Goal: Check status: Check status

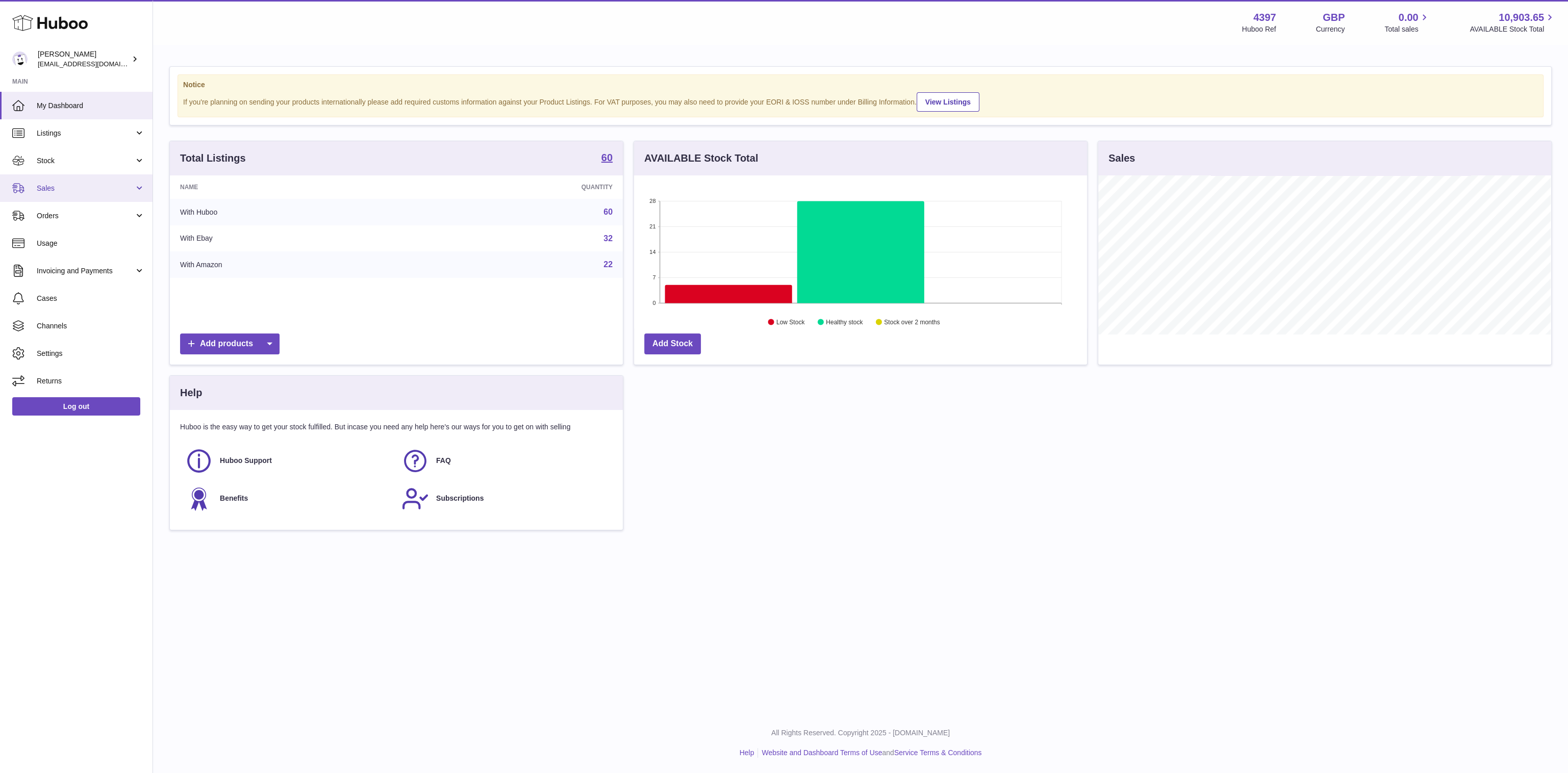
scroll to position [159, 453]
click at [96, 189] on span "Sales" at bounding box center [85, 189] width 97 height 10
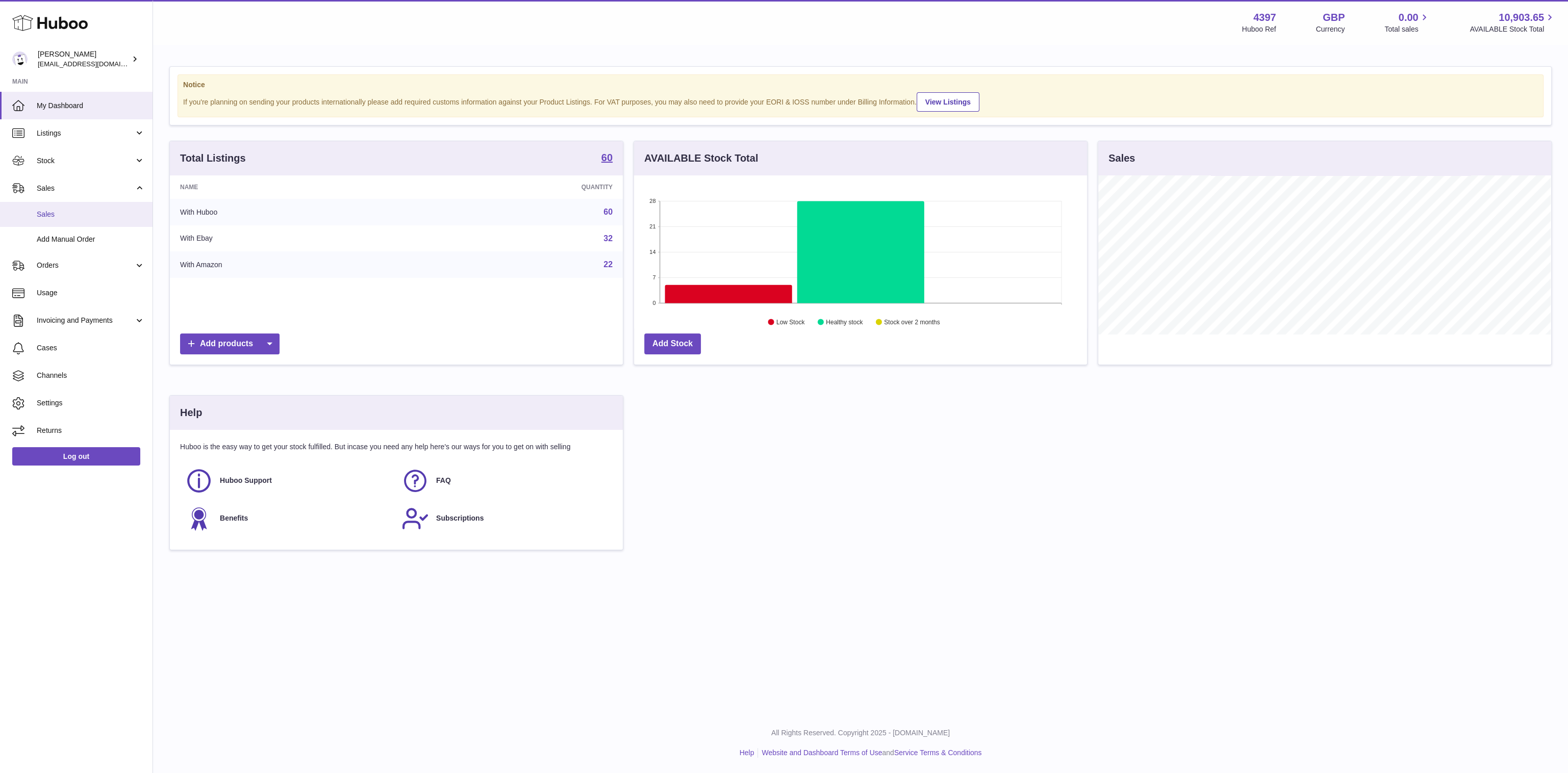
click at [96, 222] on link "Sales" at bounding box center [76, 214] width 153 height 25
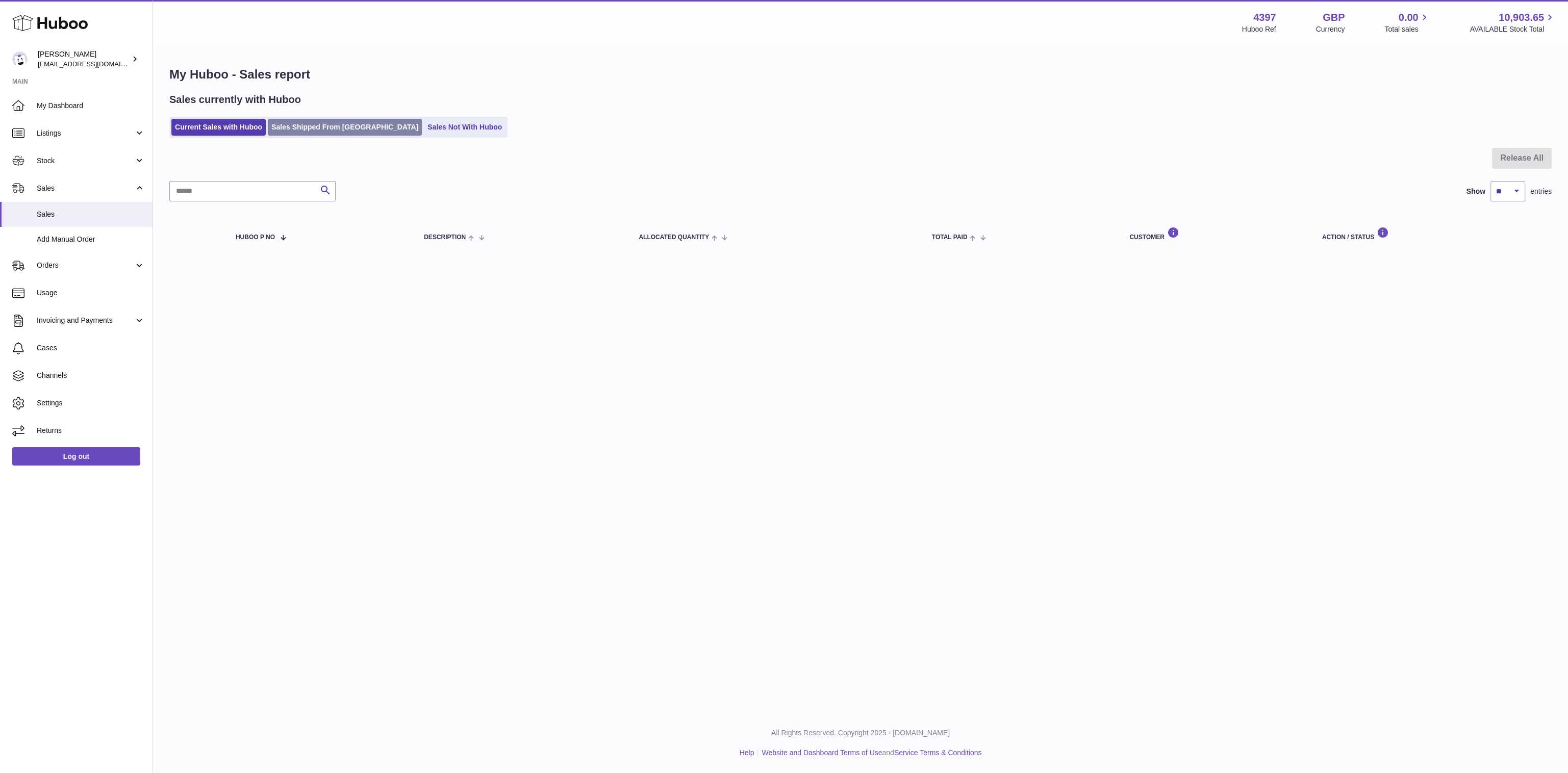
click at [336, 120] on link "Sales Shipped From Huboo" at bounding box center [345, 127] width 154 height 17
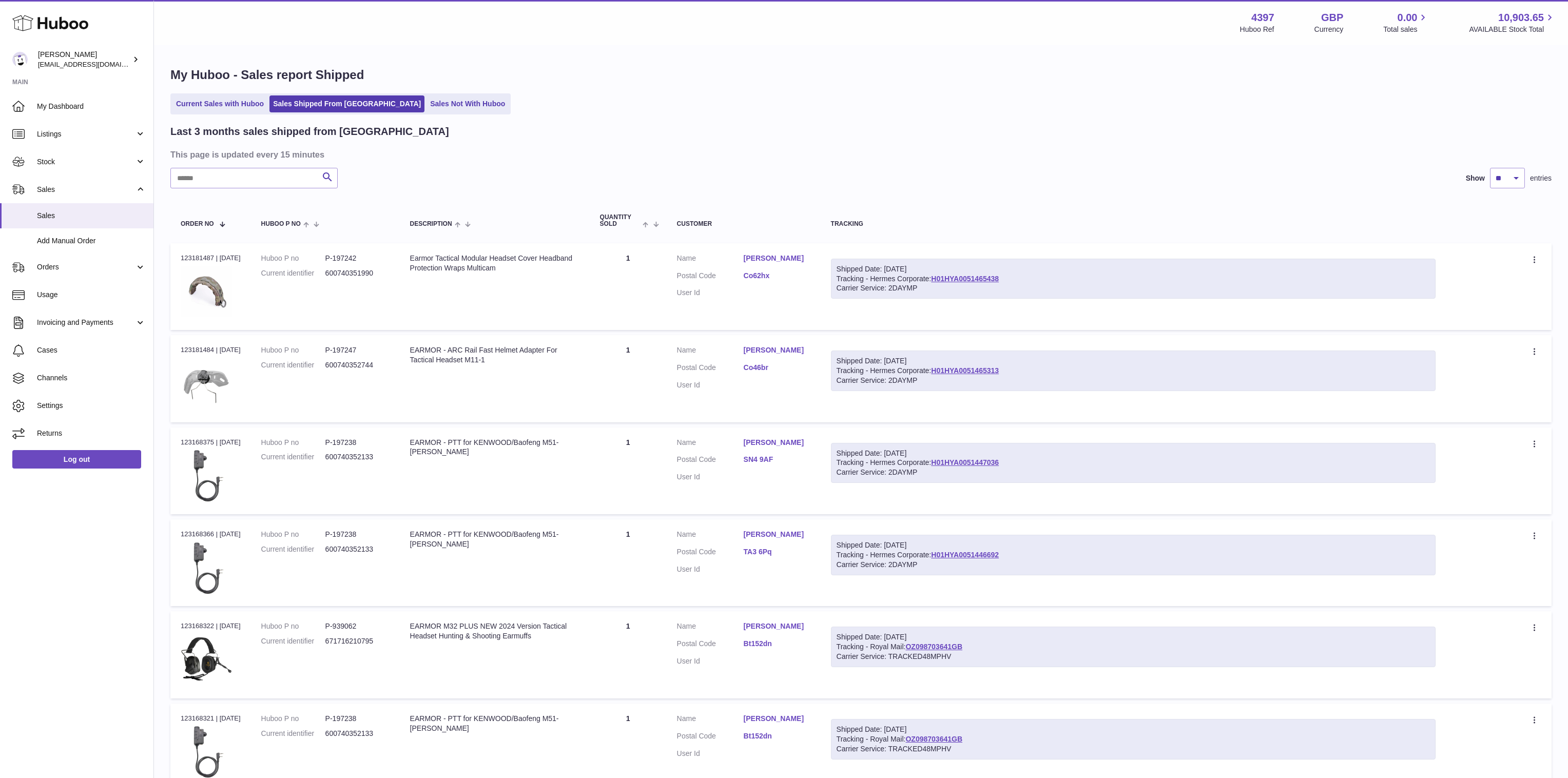
click at [1042, 281] on div "Shipped Date: [DATE] Tracking - Hermes Corporate: H01HYA0051465438 Carrier Serv…" at bounding box center [1133, 279] width 605 height 40
copy link "H01HYA0051465438"
click at [1035, 372] on div "Shipped Date: [DATE] Tracking - Hermes Corporate: H01HYA0051465313 Carrier Serv…" at bounding box center [1133, 371] width 605 height 40
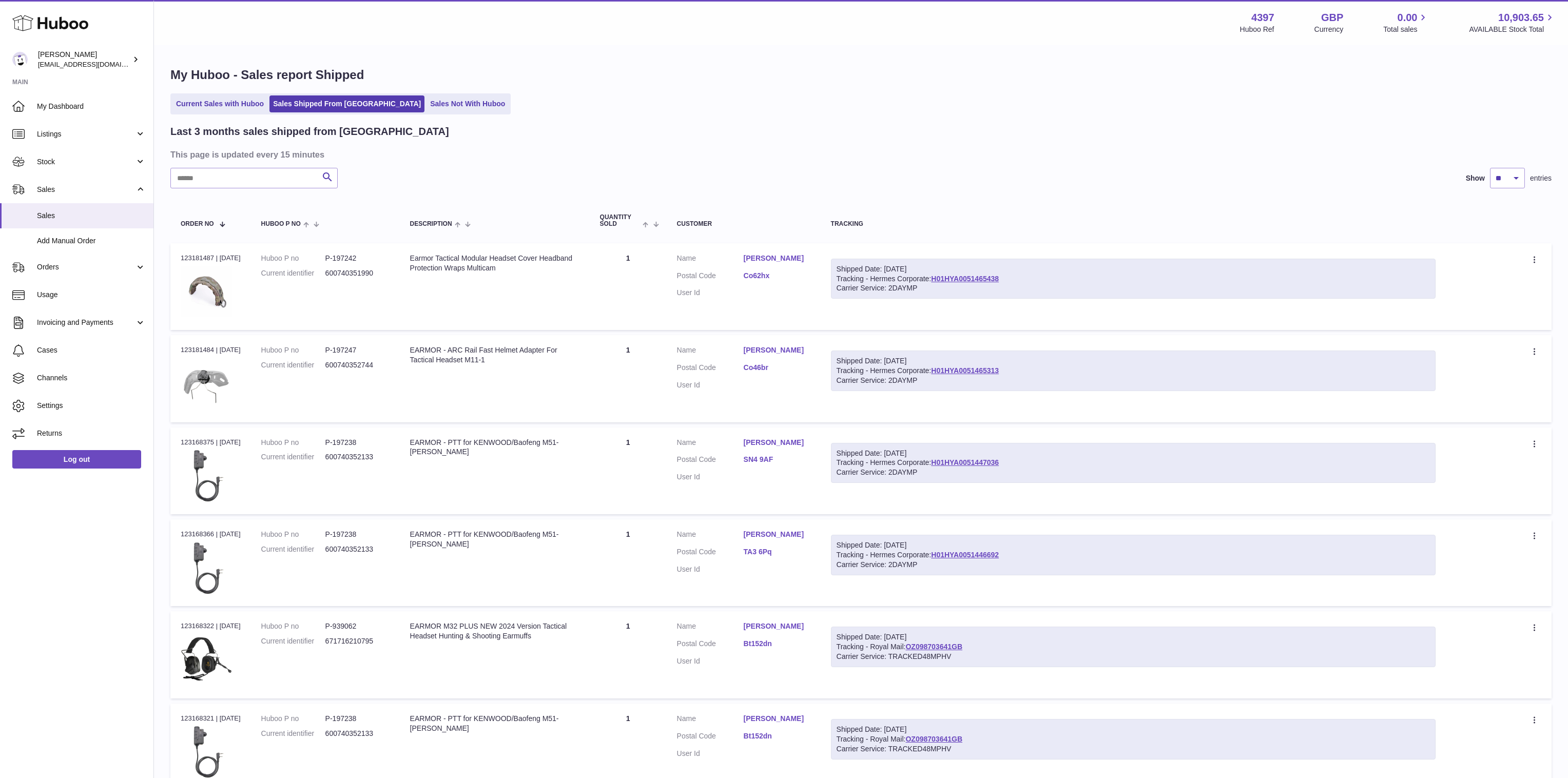
copy link "H01HYA0051465313"
